Goal: Task Accomplishment & Management: Manage account settings

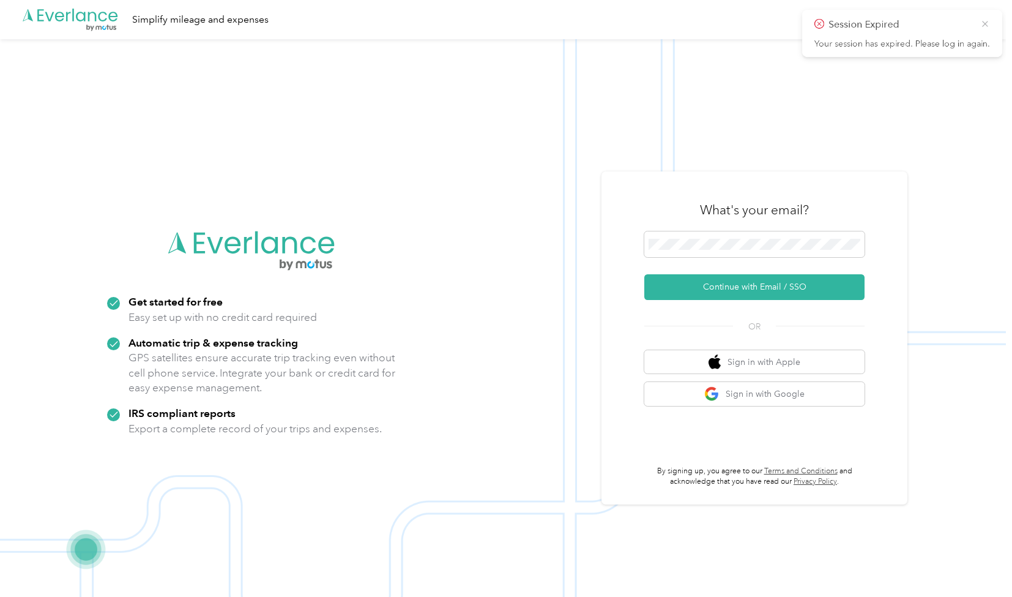
click at [500, 23] on icon at bounding box center [985, 23] width 10 height 11
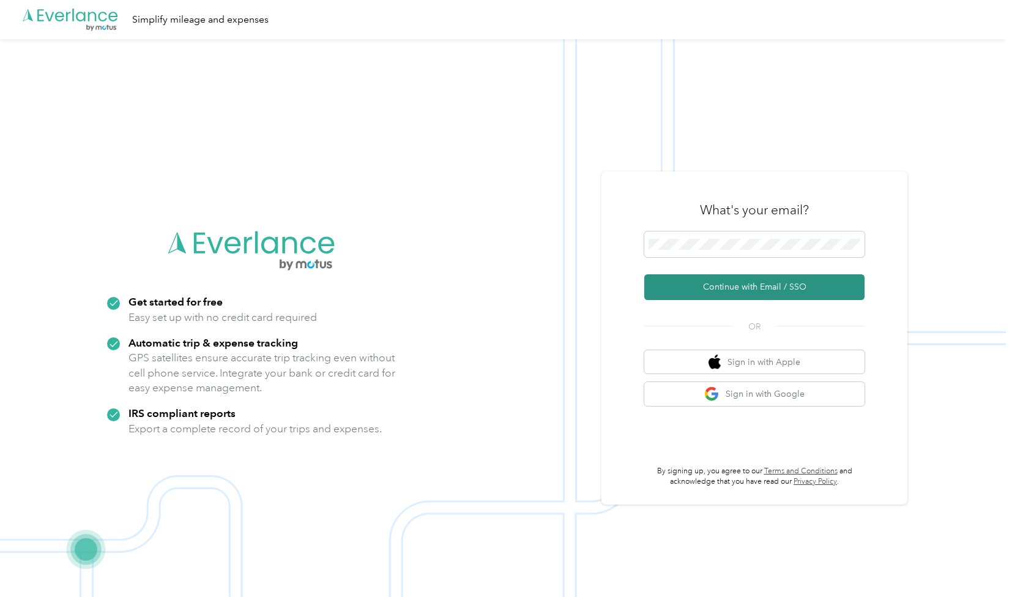
click at [500, 272] on button "Continue with Email / SSO" at bounding box center [754, 287] width 220 height 26
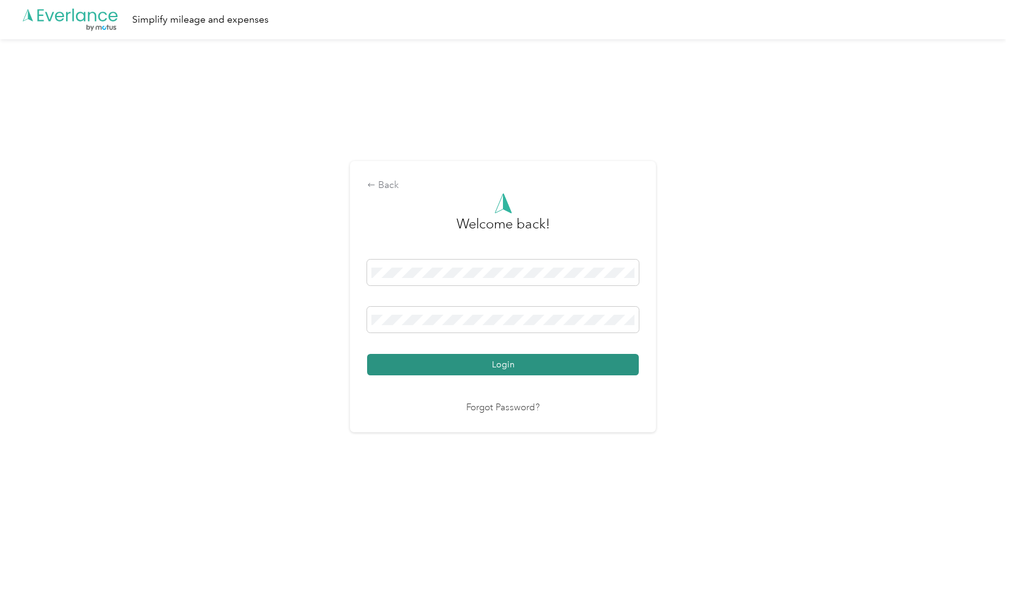
click at [470, 272] on button "Login" at bounding box center [503, 364] width 272 height 21
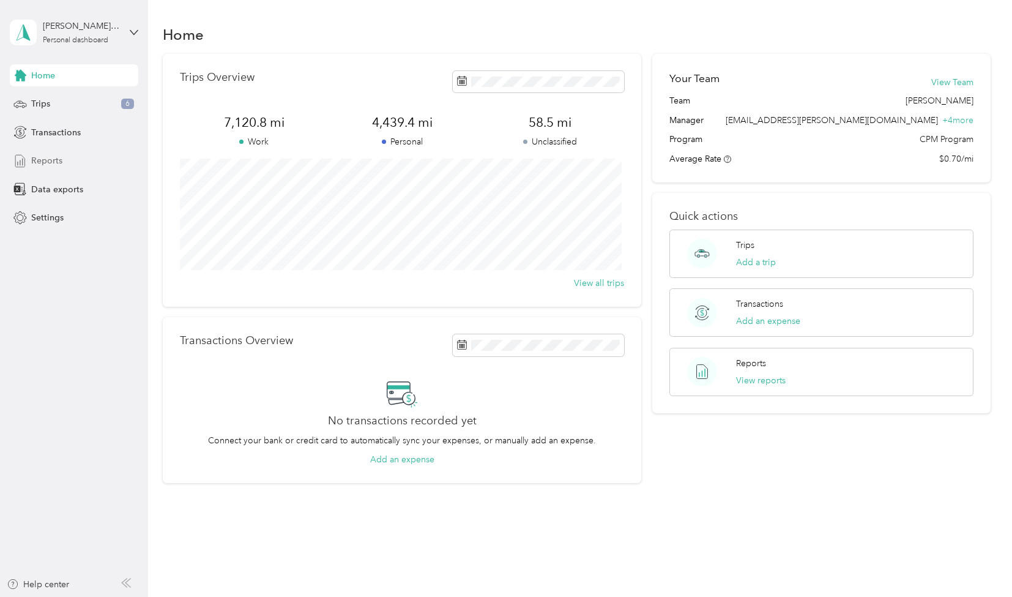
click at [47, 164] on span "Reports" at bounding box center [46, 160] width 31 height 13
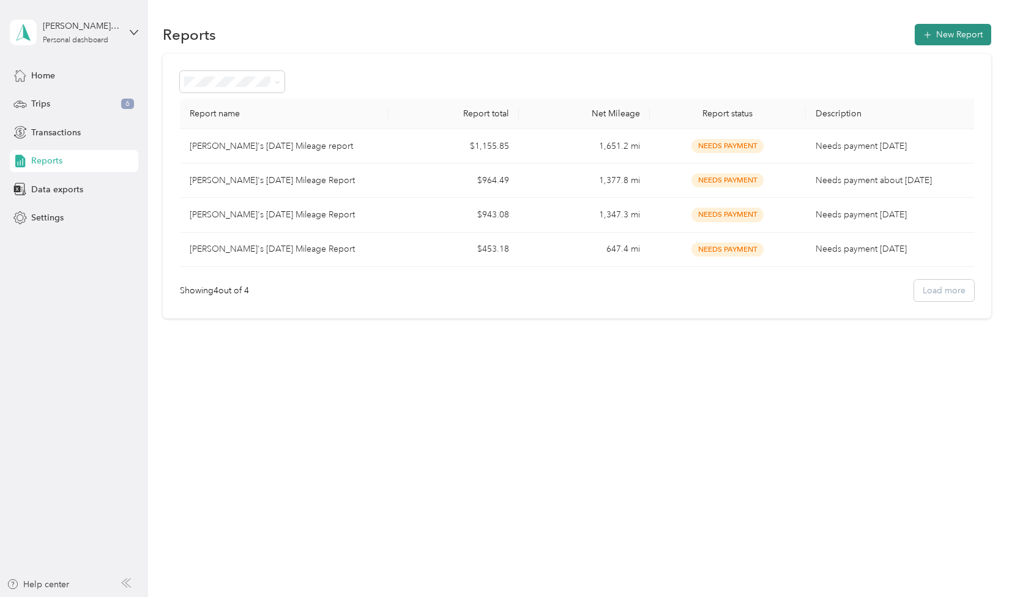
click at [500, 37] on button "New Report" at bounding box center [953, 34] width 76 height 21
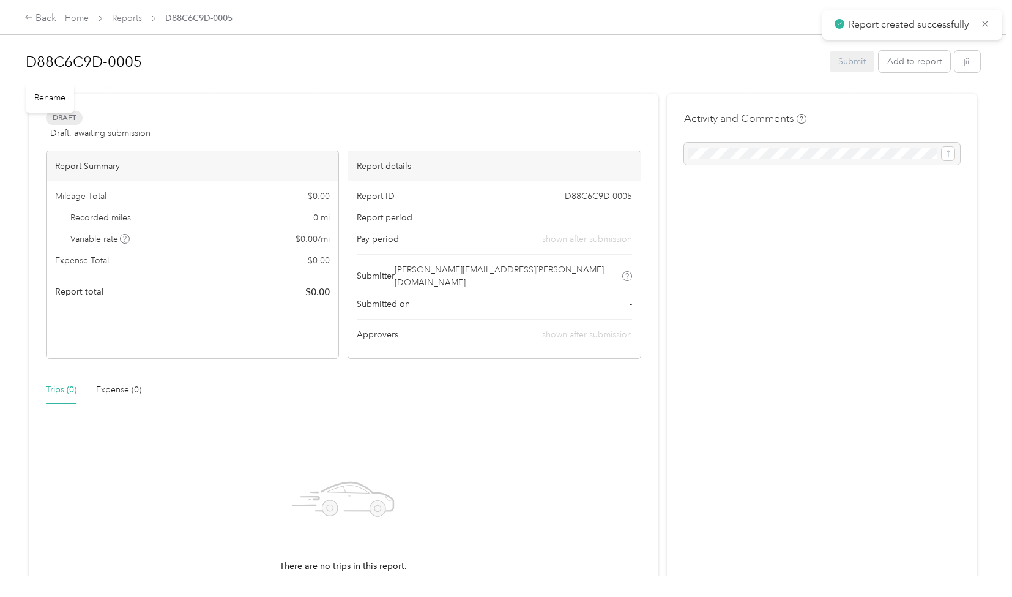
click at [125, 61] on h1 "D88C6C9D-0005" at bounding box center [423, 61] width 795 height 29
click at [28, 21] on icon at bounding box center [28, 17] width 9 height 9
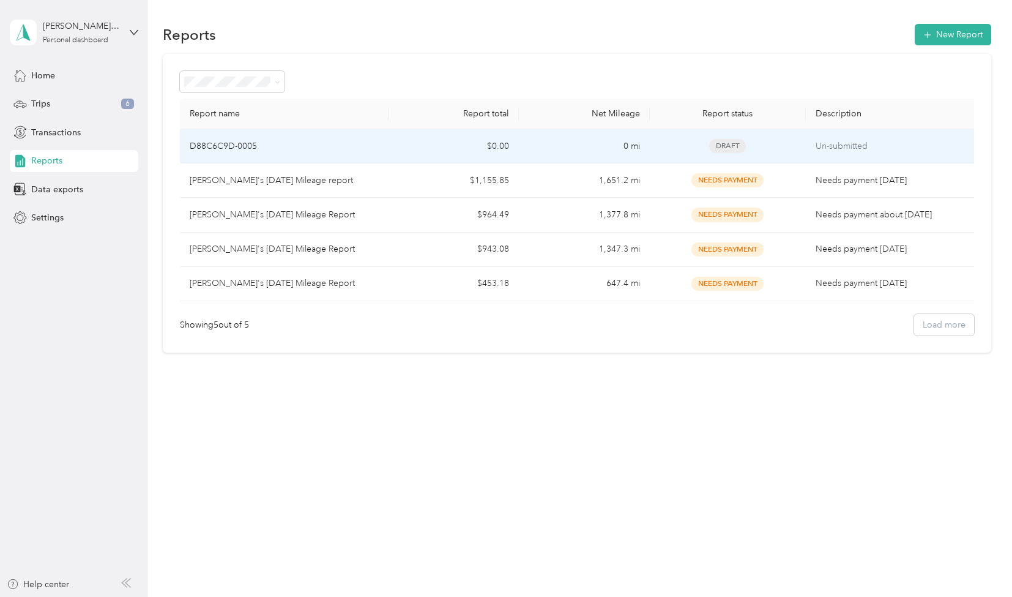
click at [500, 149] on span "Draft" at bounding box center [727, 146] width 37 height 14
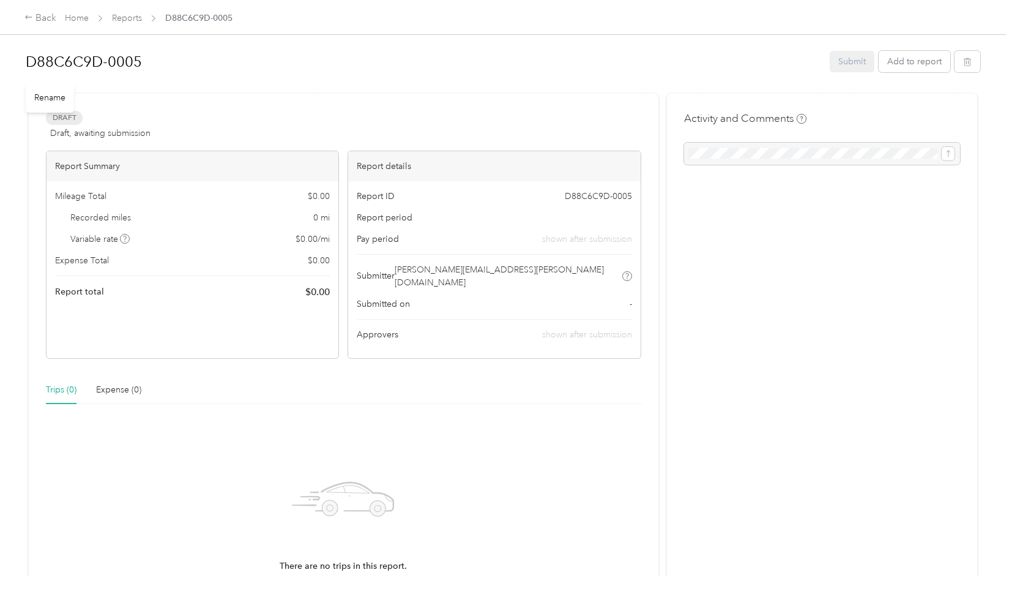
click at [143, 61] on h1 "D88C6C9D-0005" at bounding box center [423, 61] width 795 height 29
click at [389, 118] on div "Draft Draft, awaiting submission View activity & comments" at bounding box center [343, 127] width 595 height 29
click at [500, 65] on button "Add to report" at bounding box center [915, 61] width 72 height 21
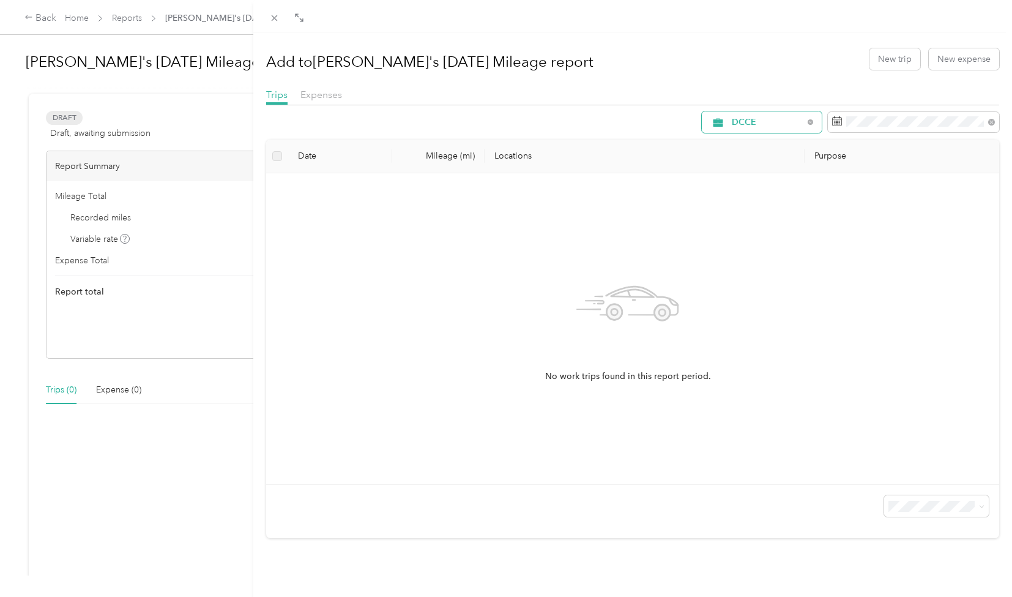
click at [500, 129] on div "DCCE" at bounding box center [762, 121] width 120 height 21
click at [500, 209] on span "[PERSON_NAME]" at bounding box center [763, 209] width 81 height 13
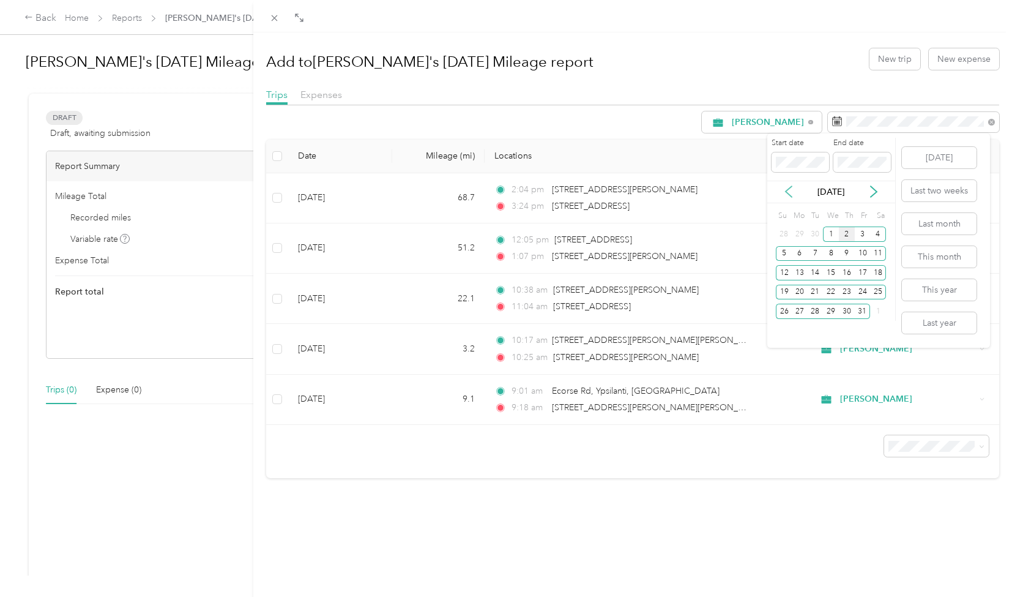
click at [500, 192] on icon at bounding box center [789, 191] width 12 height 12
click at [500, 237] on div "1" at bounding box center [800, 233] width 16 height 15
click at [500, 272] on div "30" at bounding box center [816, 310] width 16 height 15
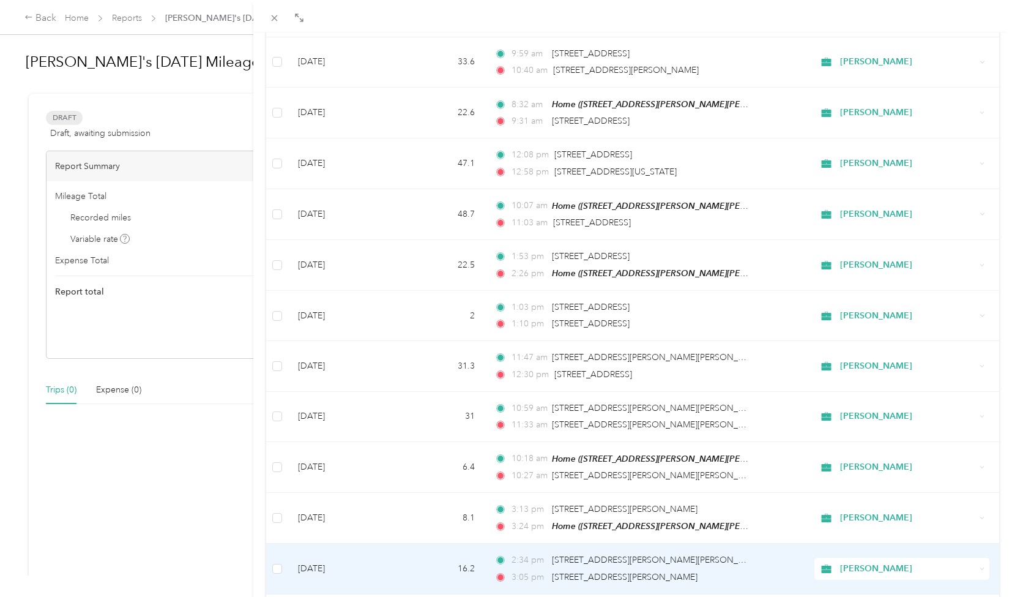
scroll to position [923, 0]
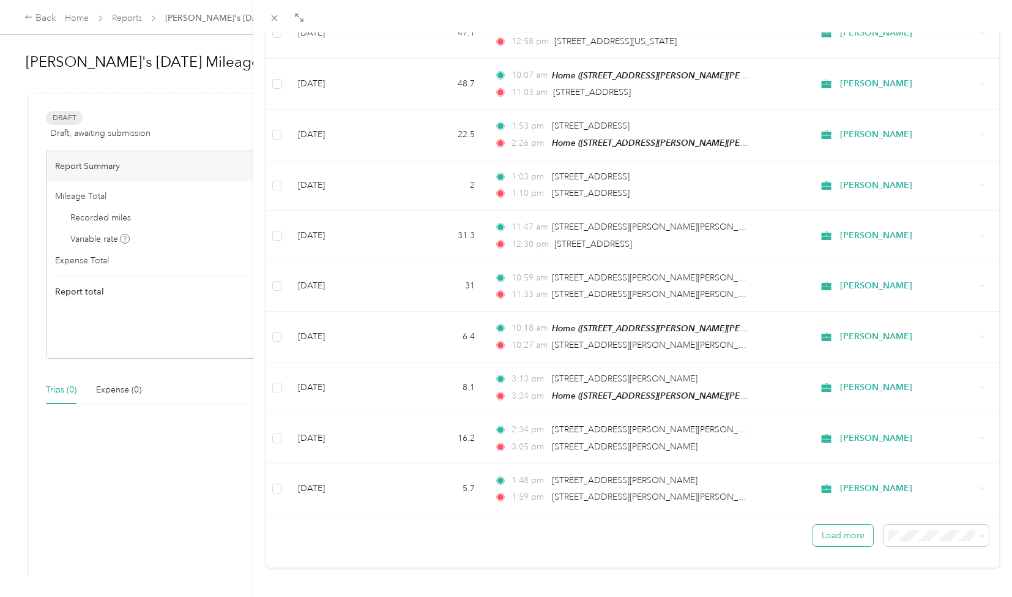
click at [500, 272] on button "Load more" at bounding box center [843, 534] width 60 height 21
click at [500, 272] on span "100 per load" at bounding box center [908, 500] width 50 height 10
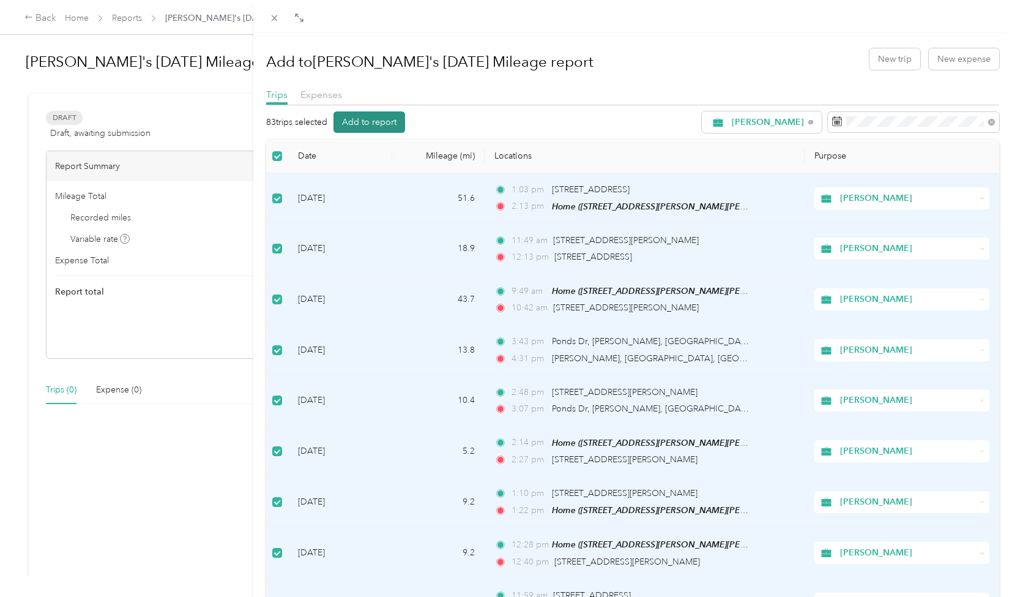
click at [376, 119] on button "Add to report" at bounding box center [369, 121] width 72 height 21
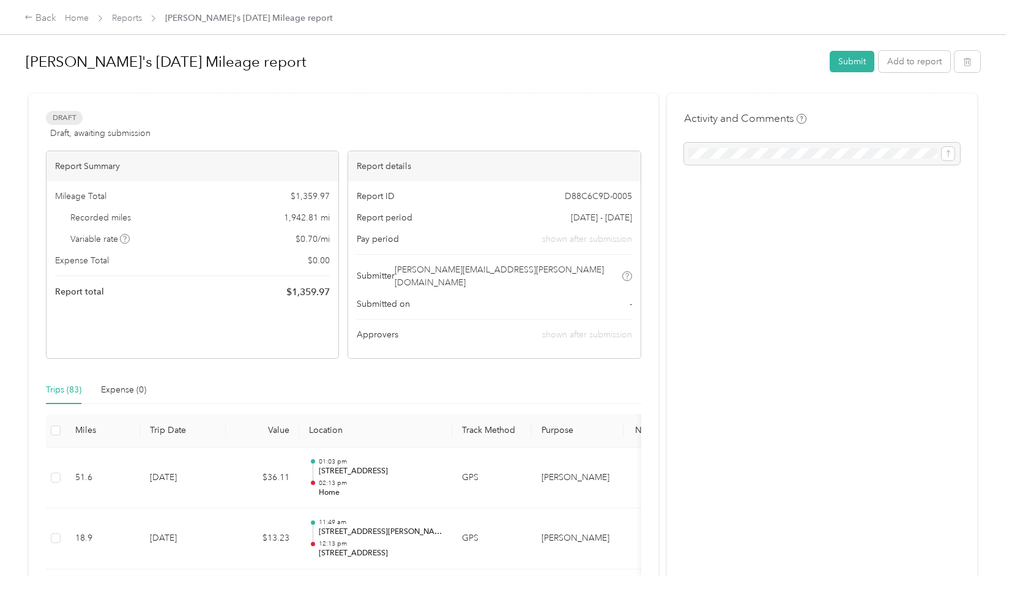
click at [500, 194] on span "D88C6C9D-0005" at bounding box center [598, 196] width 67 height 13
click at [152, 61] on h1 "[PERSON_NAME]'s [DATE] Mileage report" at bounding box center [423, 61] width 795 height 29
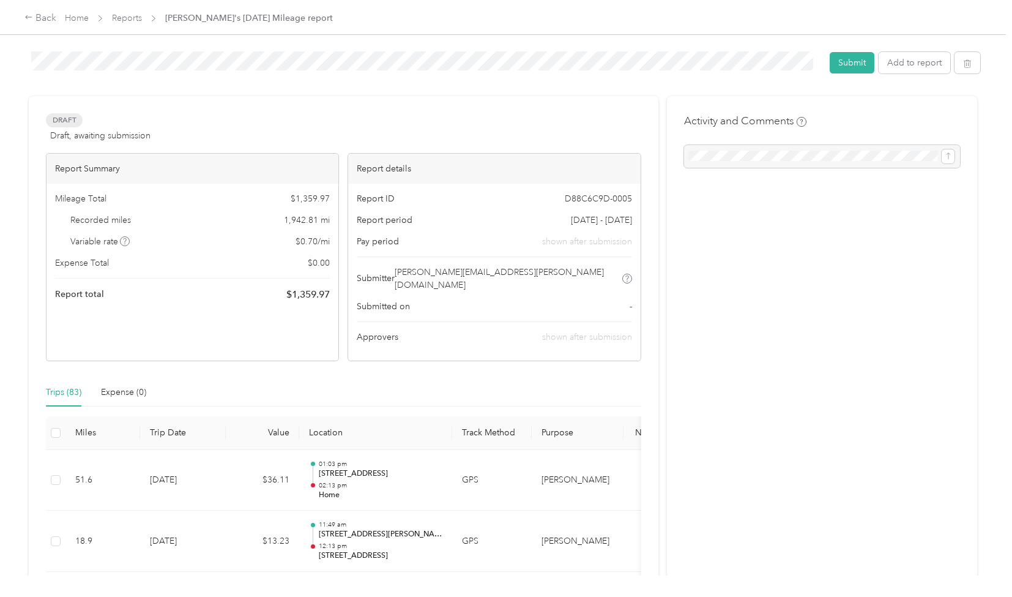
click at [455, 86] on div at bounding box center [503, 90] width 954 height 13
